Goal: Information Seeking & Learning: Compare options

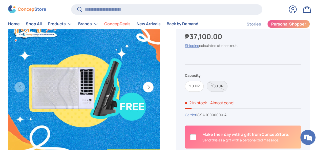
scroll to position [51, 0]
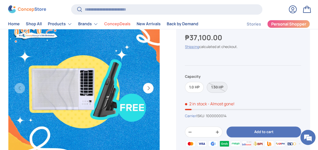
click at [216, 87] on label "1.50 HP" at bounding box center [216, 87] width 21 height 11
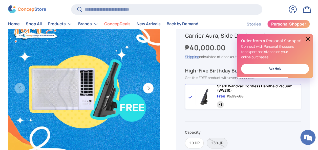
click at [307, 38] on button at bounding box center [307, 39] width 6 height 6
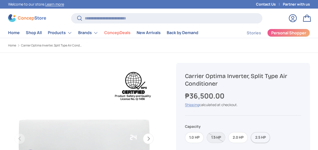
click at [258, 135] on label "2.5 HP" at bounding box center [259, 137] width 19 height 11
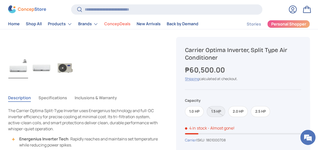
scroll to position [152, 0]
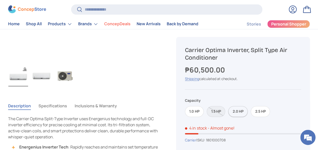
click at [241, 112] on label "2.0 HP" at bounding box center [237, 111] width 19 height 11
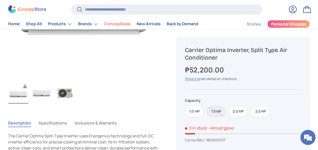
scroll to position [126, 0]
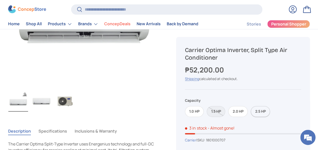
click at [256, 111] on label "2.5 HP" at bounding box center [259, 111] width 19 height 11
click at [240, 111] on label "2.0 HP" at bounding box center [237, 111] width 19 height 11
click at [214, 111] on label "1.5 HP" at bounding box center [215, 111] width 18 height 11
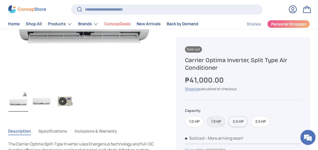
click at [238, 121] on label "2.0 HP" at bounding box center [237, 121] width 19 height 11
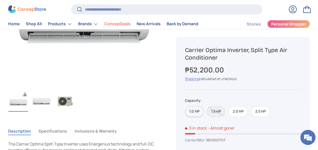
click at [196, 111] on label "1.0 HP" at bounding box center [194, 111] width 19 height 11
click at [212, 113] on label "1.5 HP" at bounding box center [215, 111] width 18 height 11
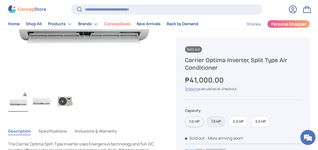
click at [196, 119] on label "1.0 HP" at bounding box center [194, 121] width 19 height 11
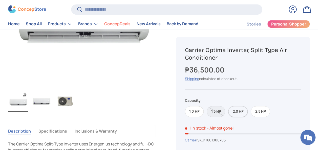
click at [238, 112] on label "2.0 HP" at bounding box center [237, 111] width 19 height 11
click at [261, 113] on label "2.5 HP" at bounding box center [259, 111] width 19 height 11
click at [236, 113] on label "2.0 HP" at bounding box center [237, 111] width 19 height 11
click at [212, 113] on label "1.5 HP" at bounding box center [215, 111] width 18 height 11
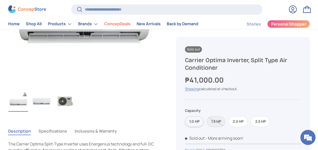
click at [196, 121] on label "1.0 HP" at bounding box center [194, 121] width 19 height 11
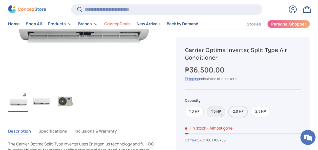
click at [241, 112] on label "2.0 HP" at bounding box center [237, 111] width 19 height 11
click at [263, 108] on label "2.5 HP" at bounding box center [259, 111] width 19 height 11
click at [217, 112] on label "1.5 HP" at bounding box center [215, 111] width 18 height 11
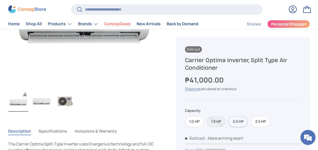
click at [237, 123] on label "2.0 HP" at bounding box center [237, 121] width 19 height 11
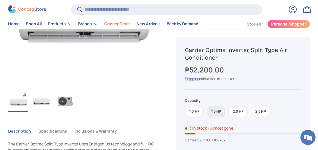
click at [216, 114] on label "1.5 HP" at bounding box center [215, 111] width 18 height 11
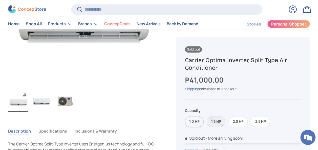
click at [193, 120] on label "1.0 HP" at bounding box center [194, 121] width 19 height 11
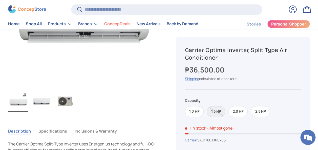
click at [217, 114] on label "1.5 HP" at bounding box center [215, 111] width 18 height 11
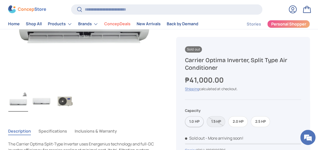
click at [193, 121] on label "1.0 HP" at bounding box center [194, 121] width 19 height 11
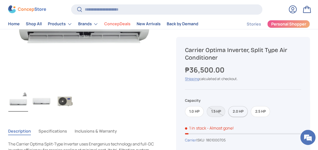
click at [235, 113] on label "2.0 HP" at bounding box center [237, 111] width 19 height 11
click at [259, 112] on label "2.5 HP" at bounding box center [259, 111] width 19 height 11
click at [245, 112] on label "2.0 HP" at bounding box center [237, 111] width 19 height 11
click at [259, 109] on label "2.5 HP" at bounding box center [259, 111] width 19 height 11
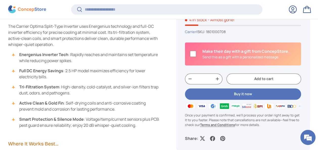
scroll to position [227, 0]
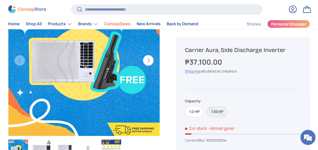
scroll to position [51, 0]
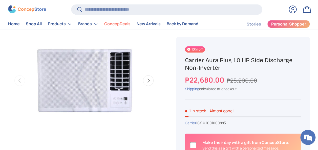
scroll to position [177, 0]
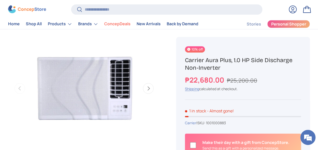
click at [110, 103] on img "Gallery Viewer" at bounding box center [84, 89] width 152 height 152
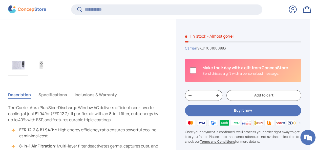
scroll to position [327, 0]
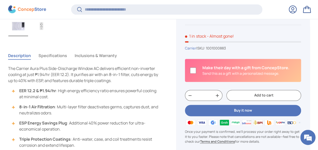
click at [54, 56] on button "Specifications" at bounding box center [52, 56] width 29 height 12
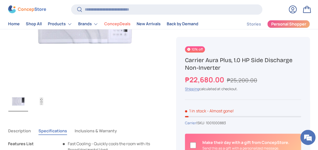
scroll to position [253, 0]
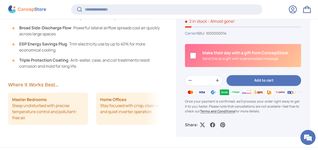
scroll to position [1242, 1997]
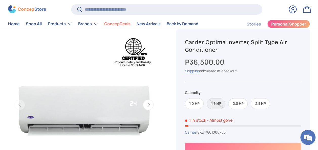
scroll to position [51, 0]
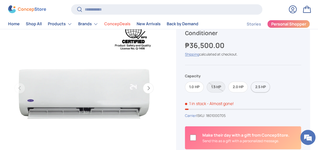
click at [264, 87] on label "2.5 HP" at bounding box center [259, 87] width 19 height 11
